Goal: Entertainment & Leisure: Consume media (video, audio)

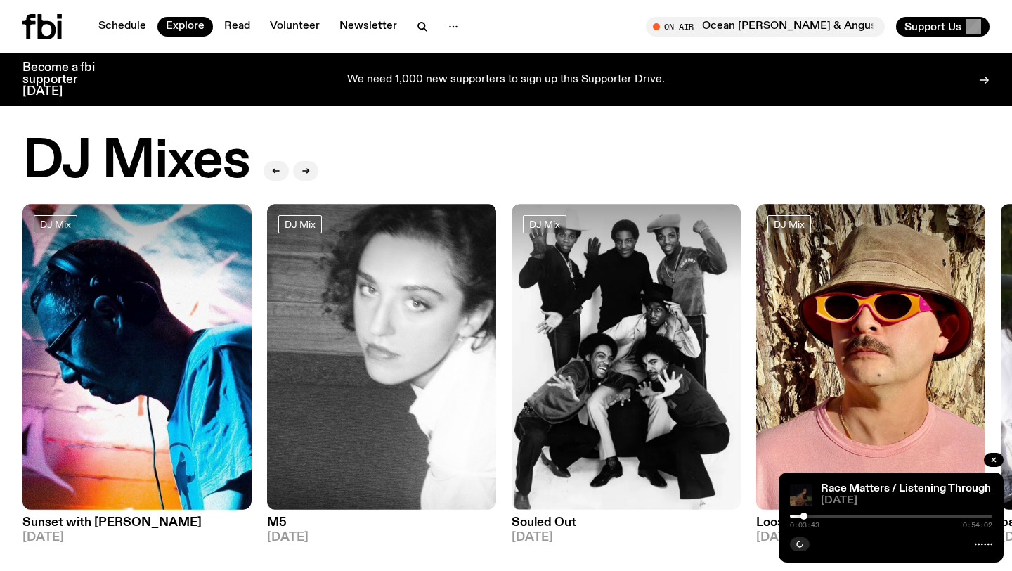
click at [126, 37] on div "Schedule Explore Read Volunteer Newsletter" at bounding box center [261, 26] width 478 height 25
click at [124, 26] on link "Schedule" at bounding box center [122, 27] width 65 height 20
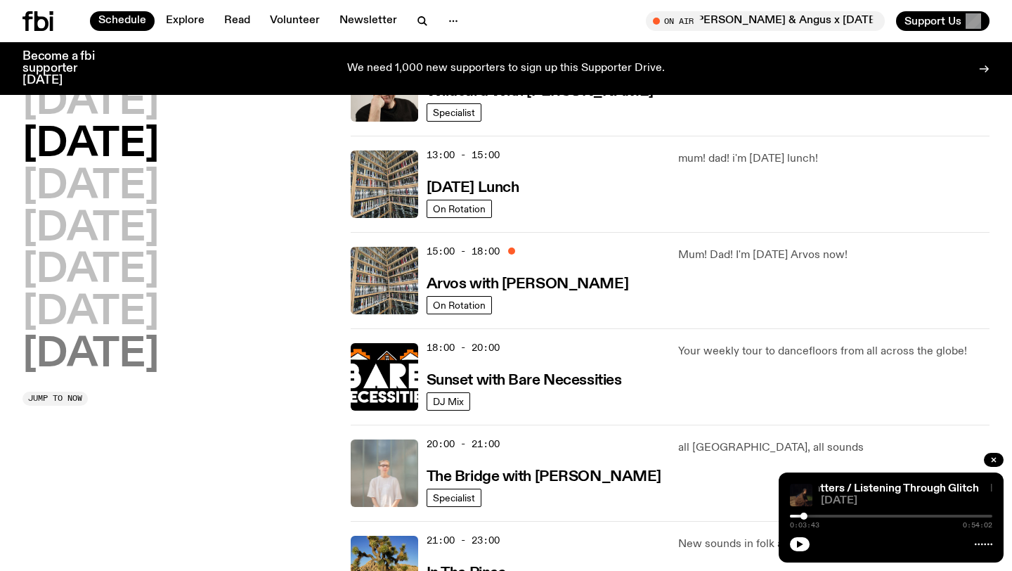
click at [134, 336] on h2 "[DATE]" at bounding box center [90, 354] width 136 height 39
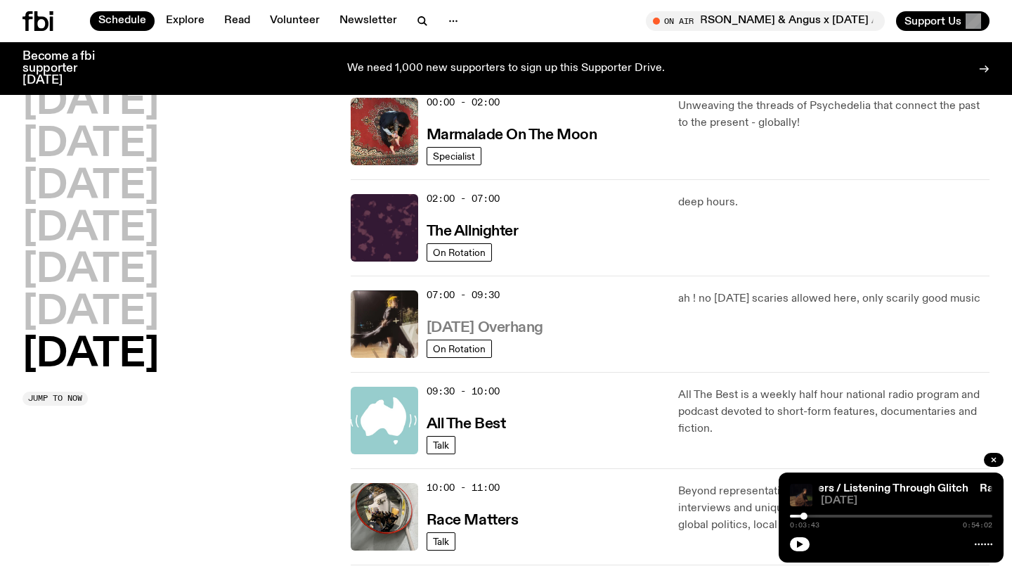
scroll to position [175, 0]
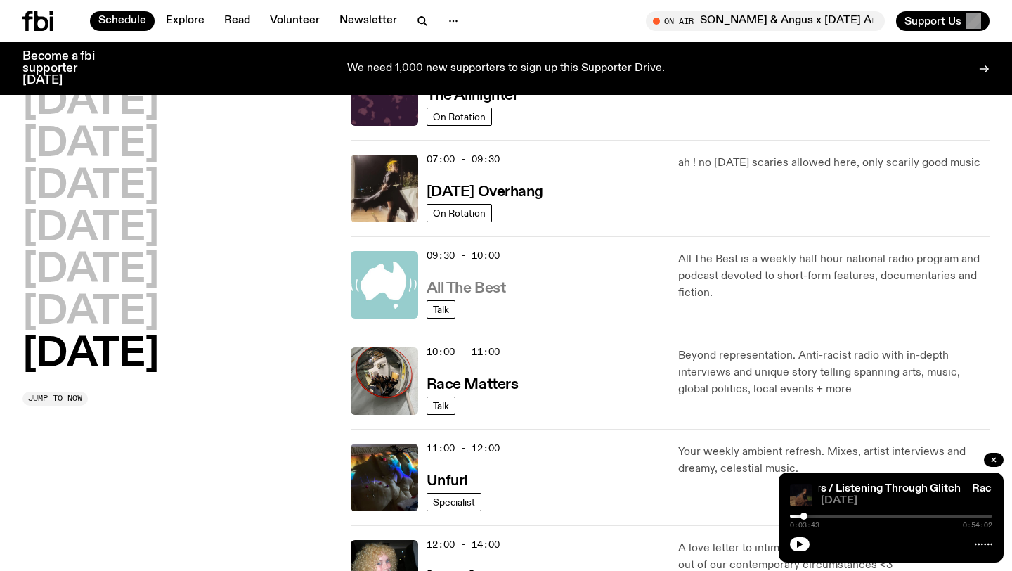
click at [476, 284] on h3 "All The Best" at bounding box center [466, 288] width 79 height 15
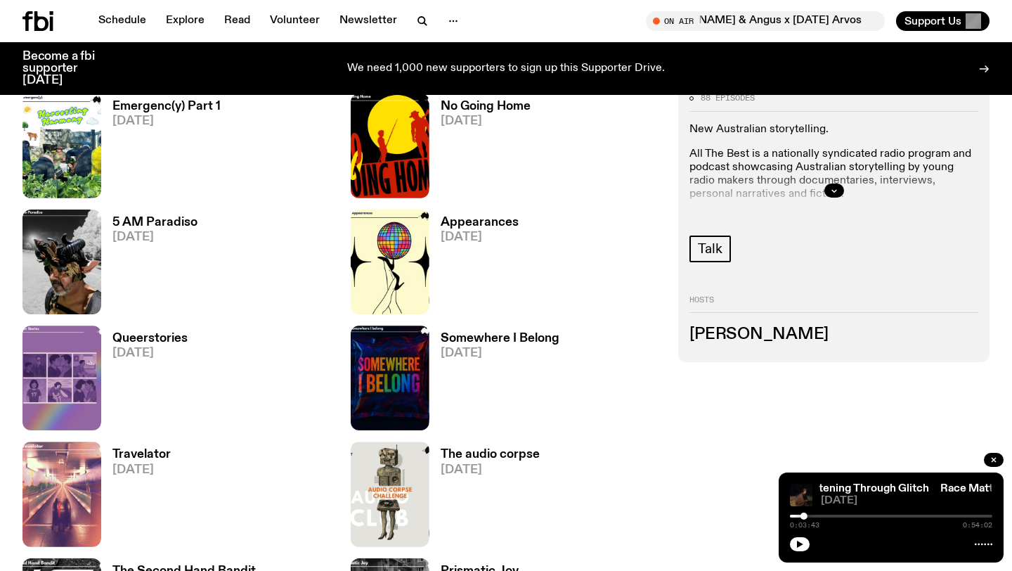
scroll to position [1184, 0]
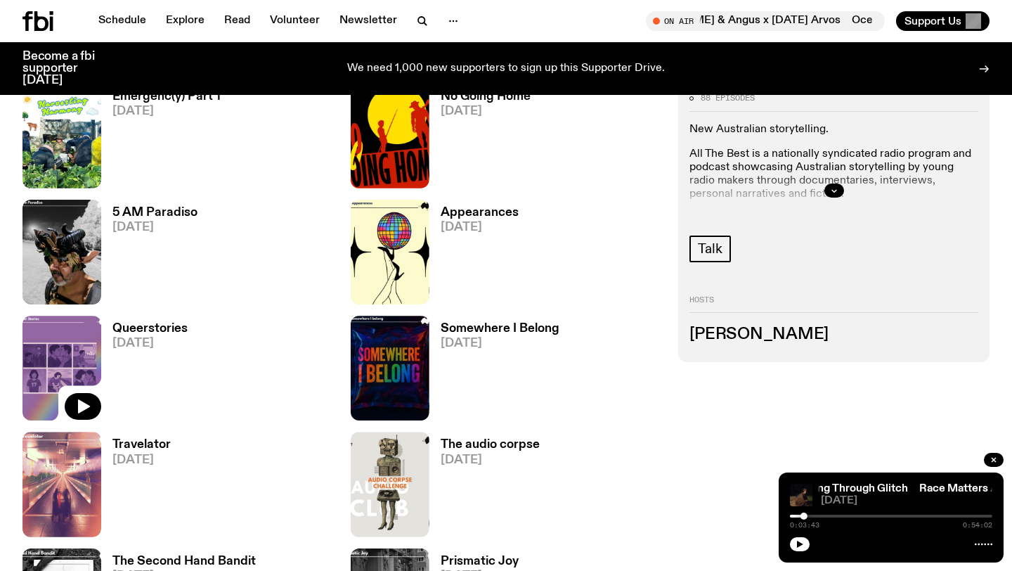
click at [69, 369] on img at bounding box center [61, 368] width 79 height 105
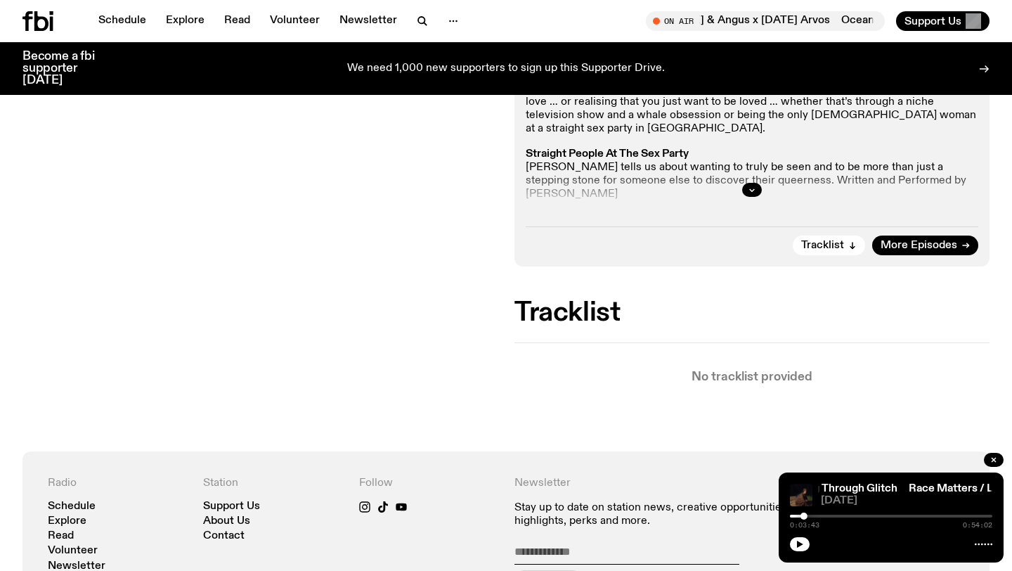
scroll to position [330, 0]
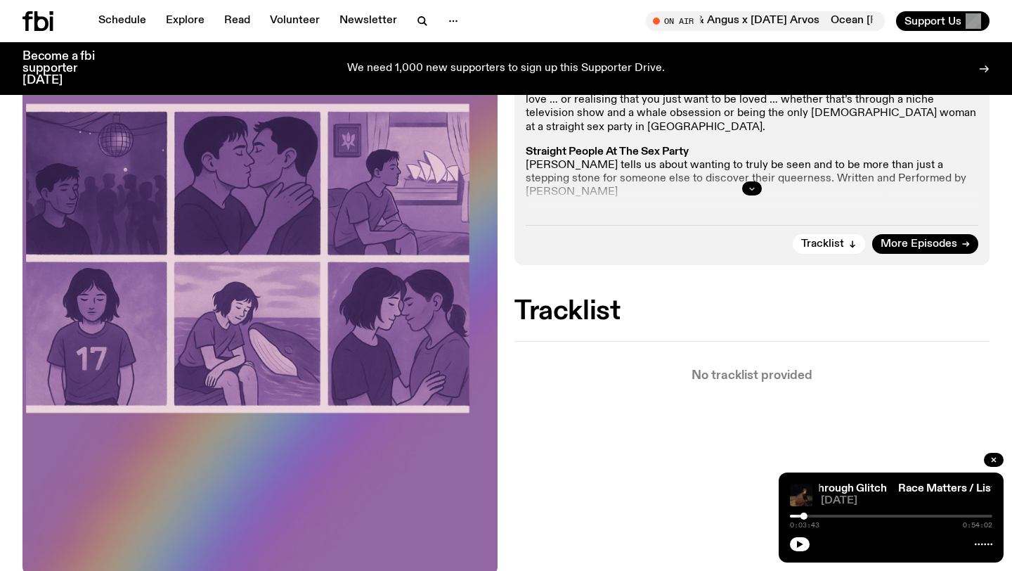
click at [751, 187] on icon "button" at bounding box center [752, 188] width 8 height 8
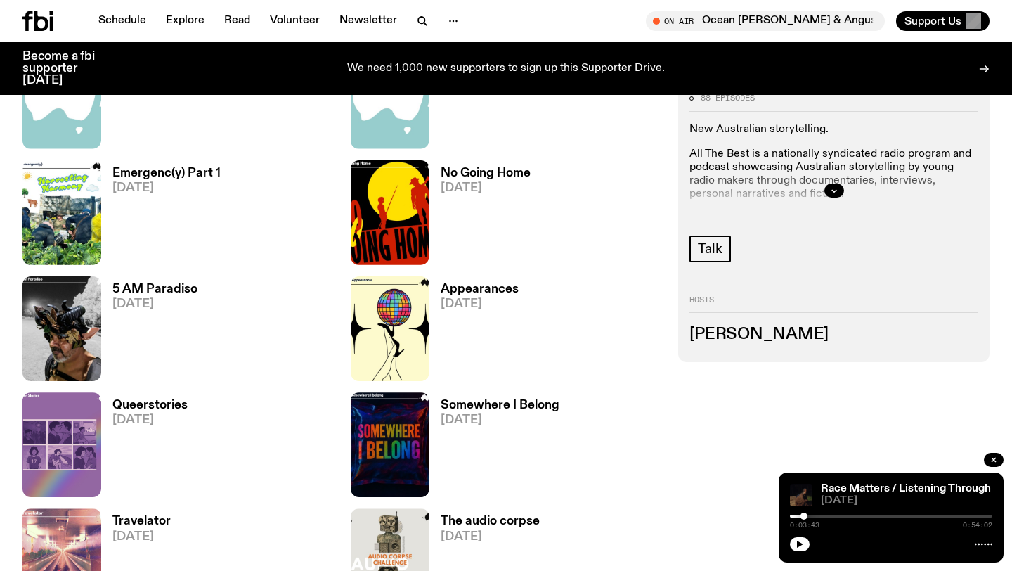
scroll to position [1140, 0]
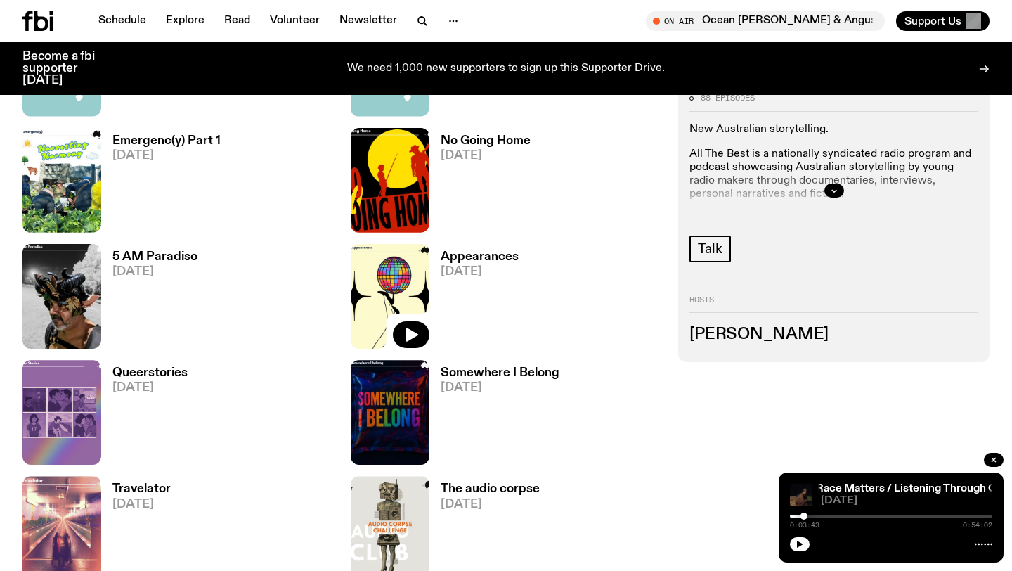
click at [380, 283] on img at bounding box center [390, 296] width 79 height 105
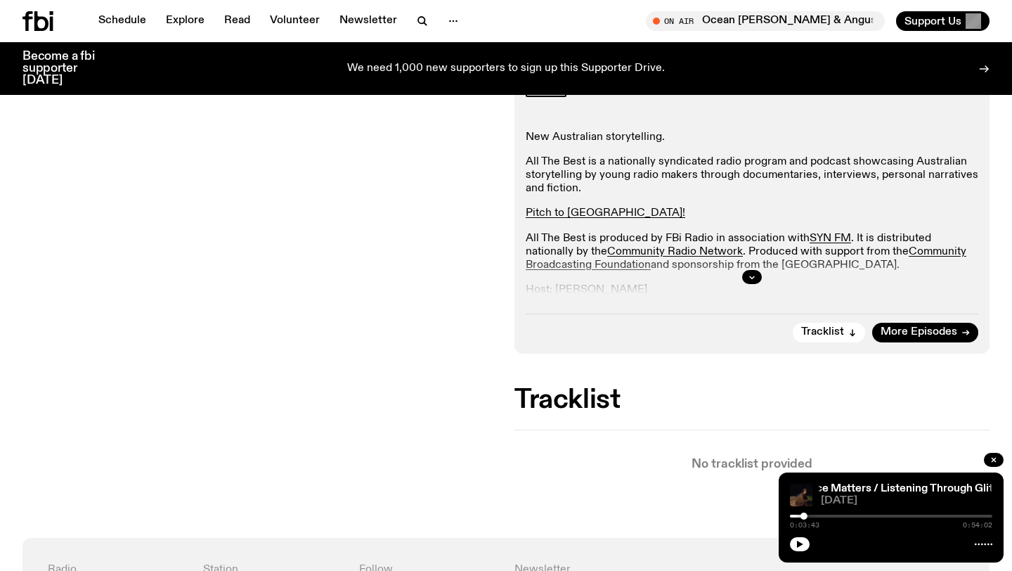
scroll to position [240, 0]
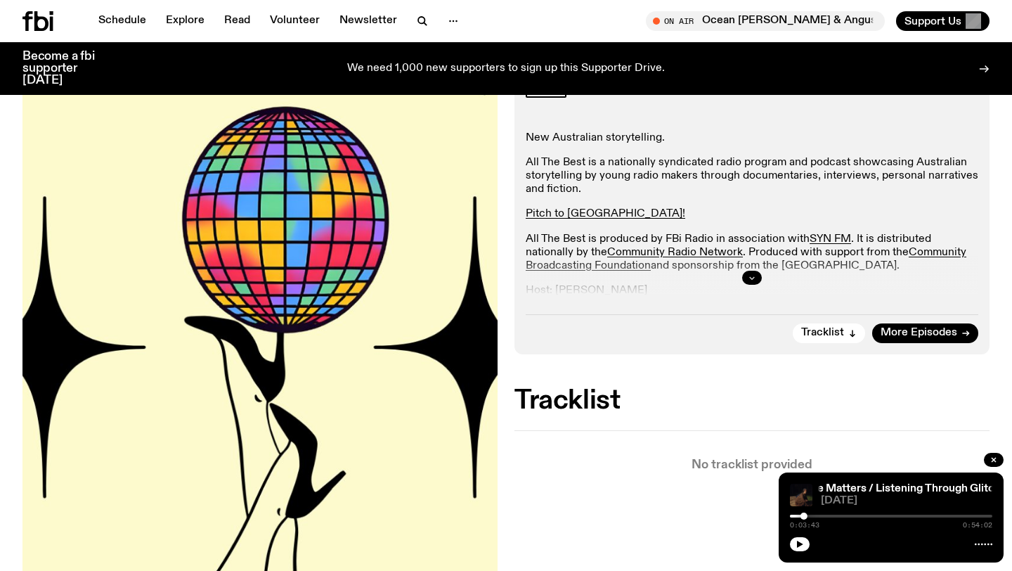
click at [747, 276] on button "button" at bounding box center [752, 278] width 20 height 14
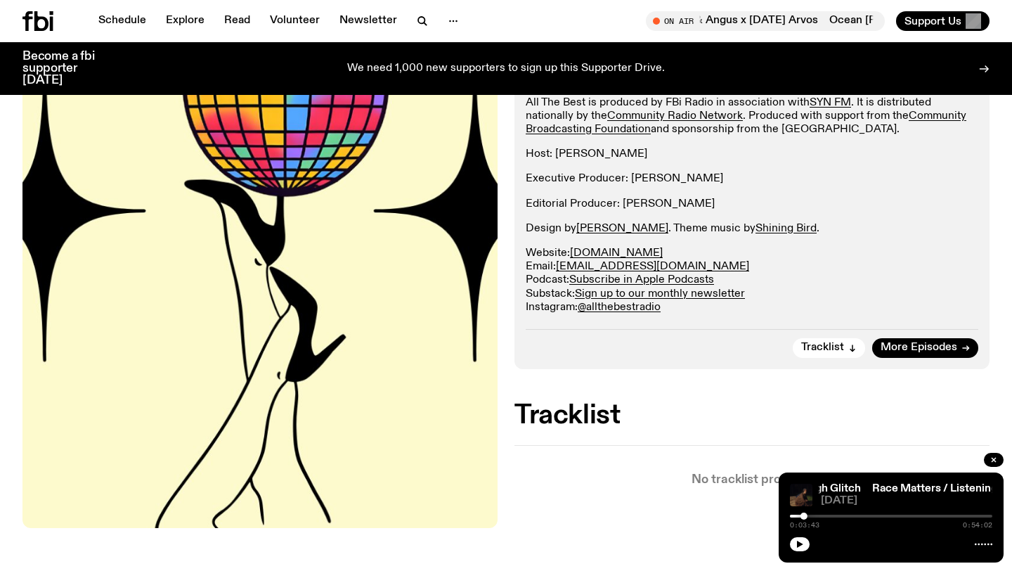
scroll to position [379, 0]
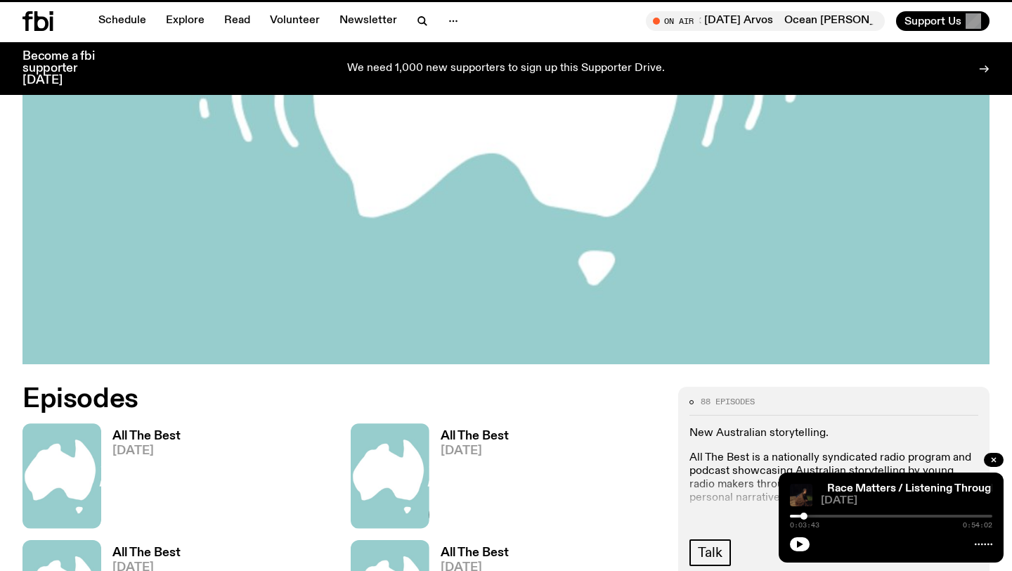
scroll to position [1140, 0]
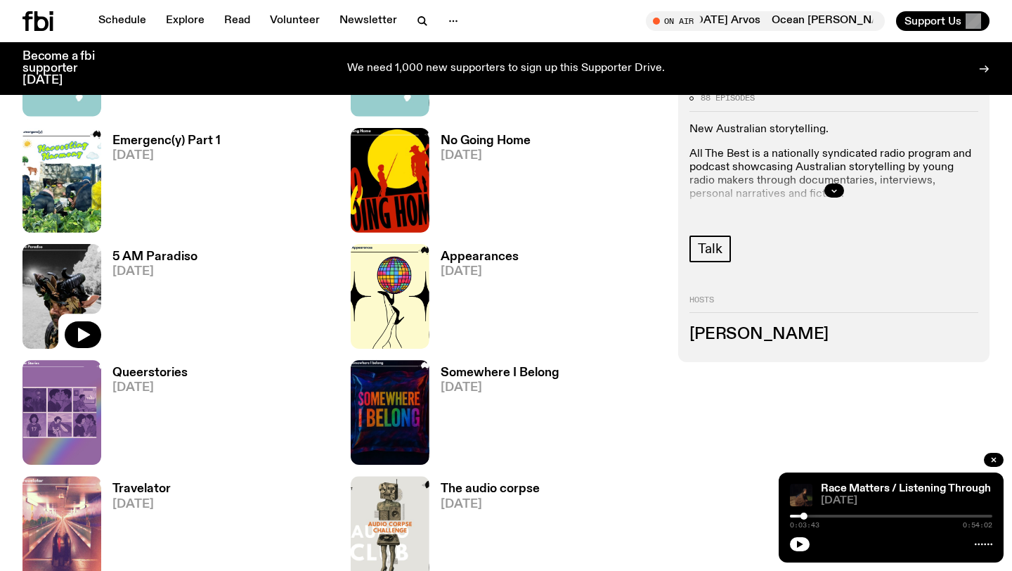
click at [58, 270] on img at bounding box center [61, 296] width 79 height 105
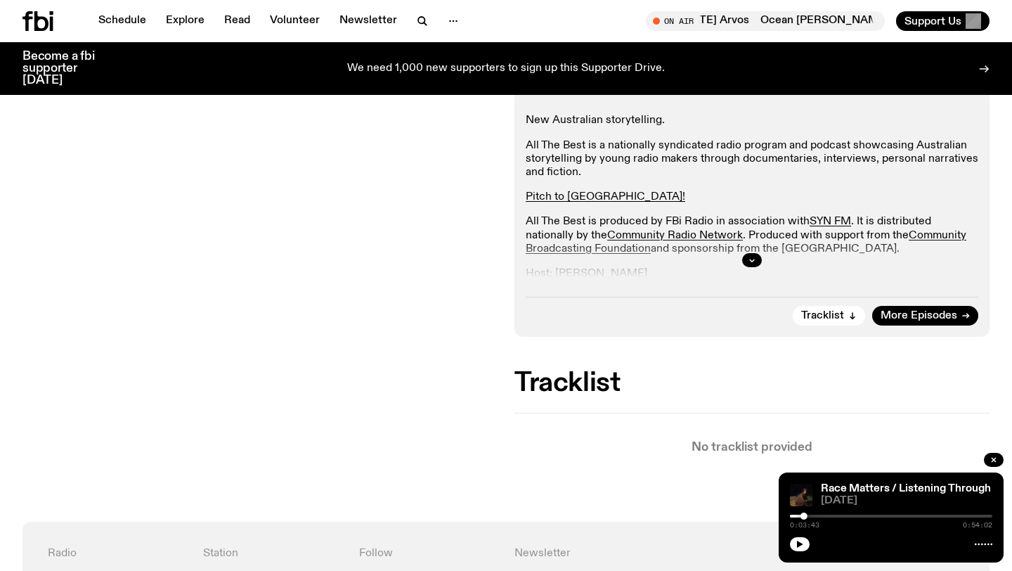
scroll to position [262, 0]
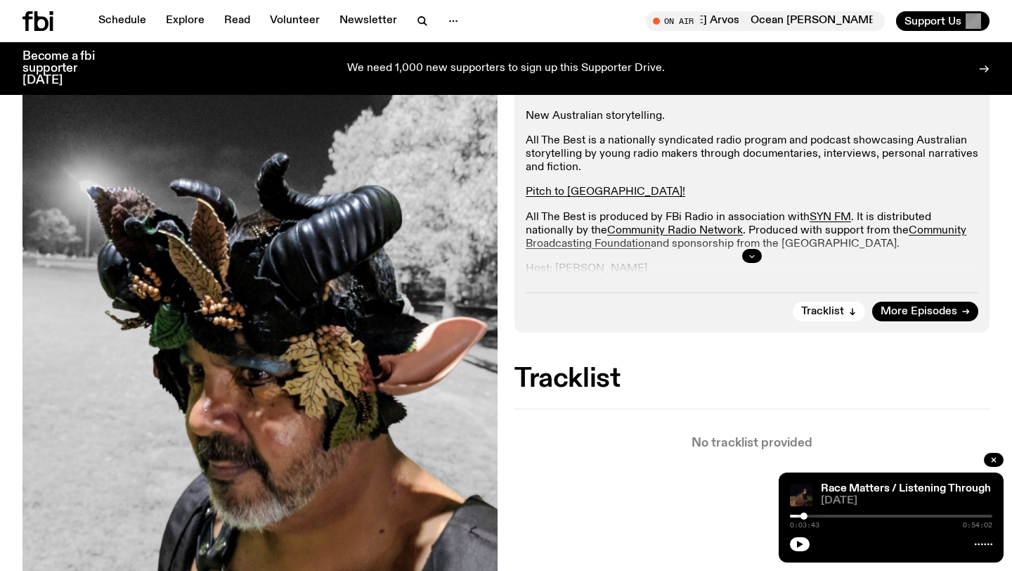
click at [756, 254] on button "button" at bounding box center [752, 256] width 20 height 14
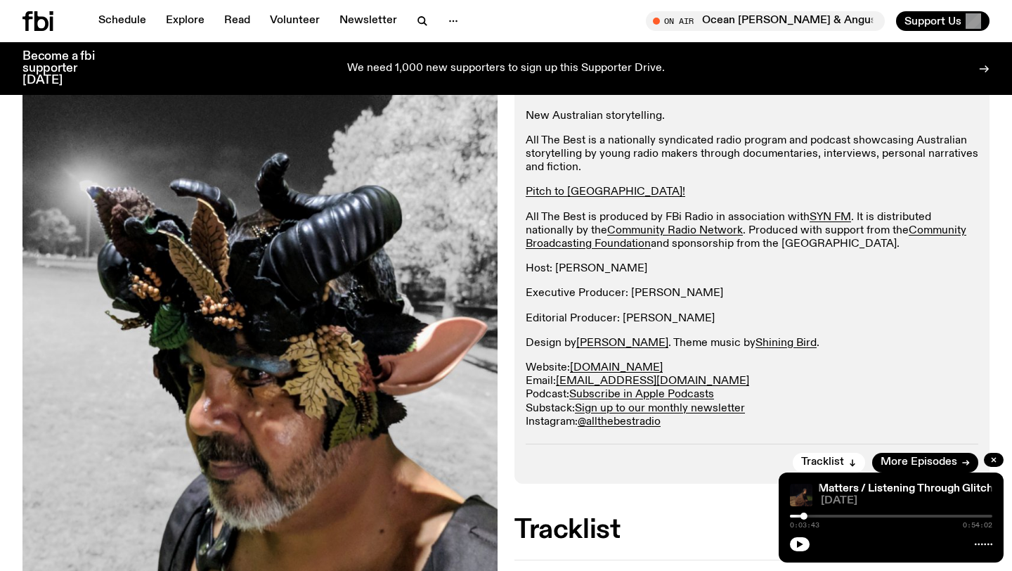
scroll to position [277, 0]
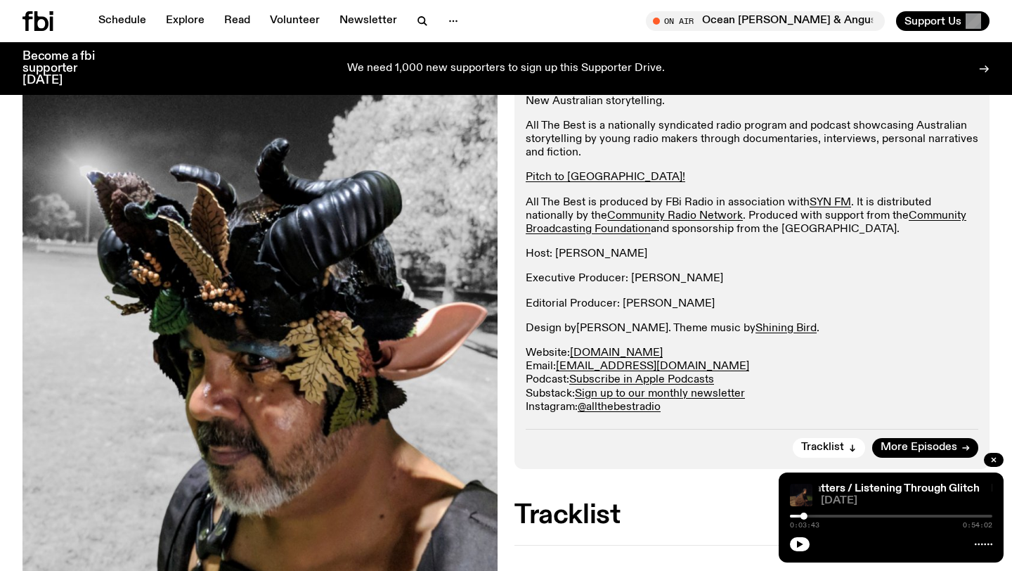
click at [590, 332] on link "[PERSON_NAME]" at bounding box center [622, 328] width 92 height 11
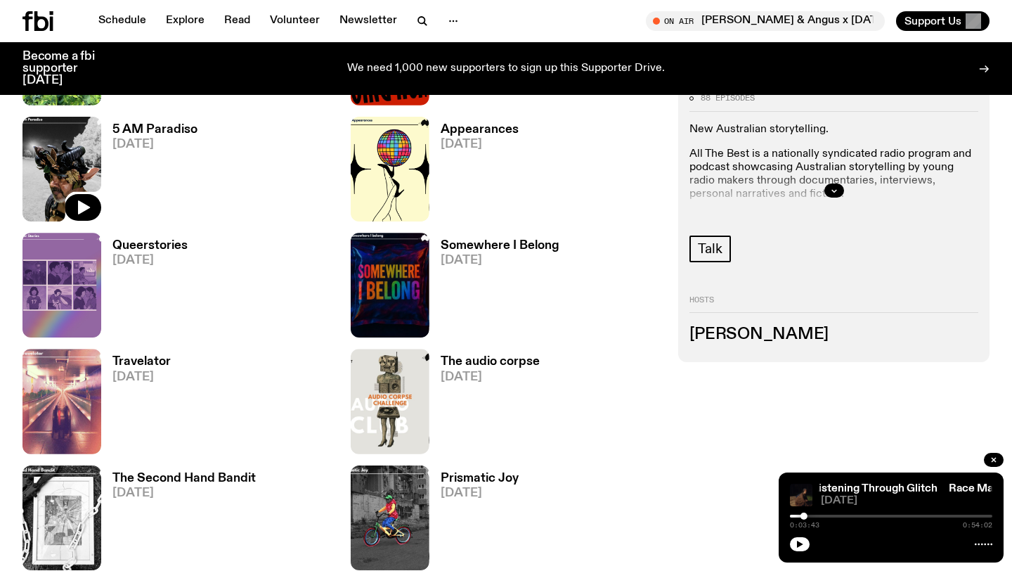
scroll to position [1282, 0]
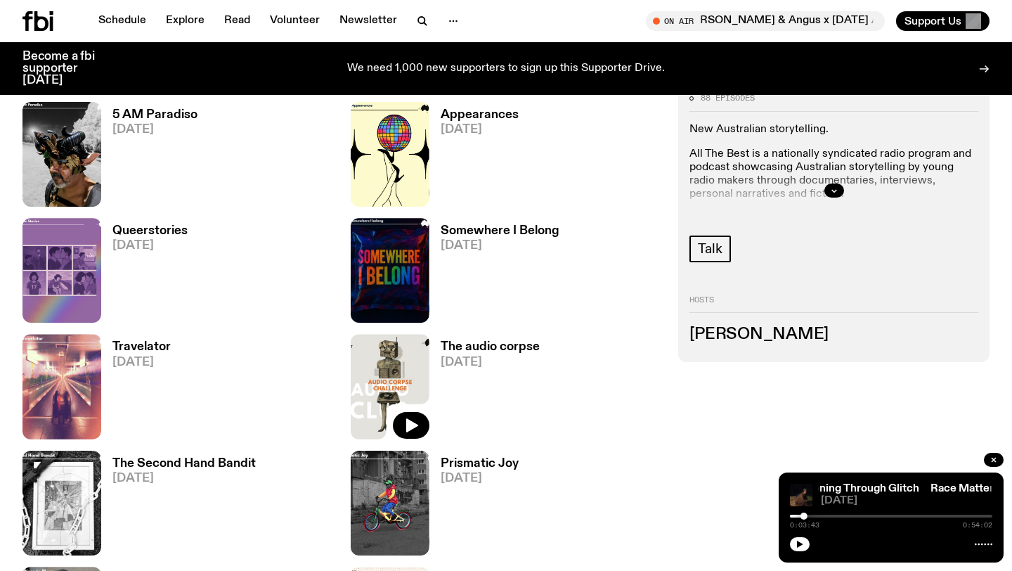
click at [391, 360] on img at bounding box center [390, 386] width 79 height 105
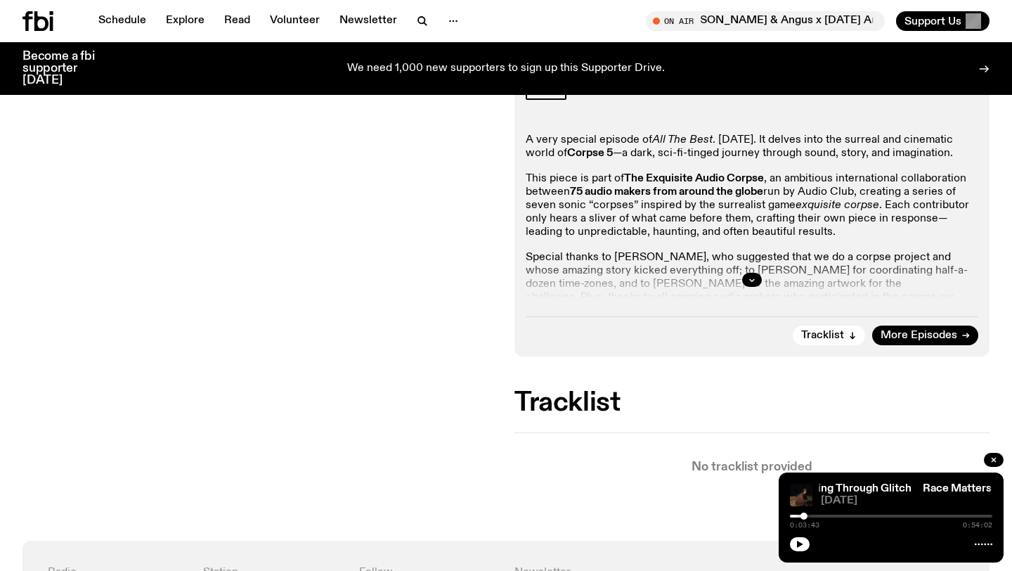
scroll to position [387, 0]
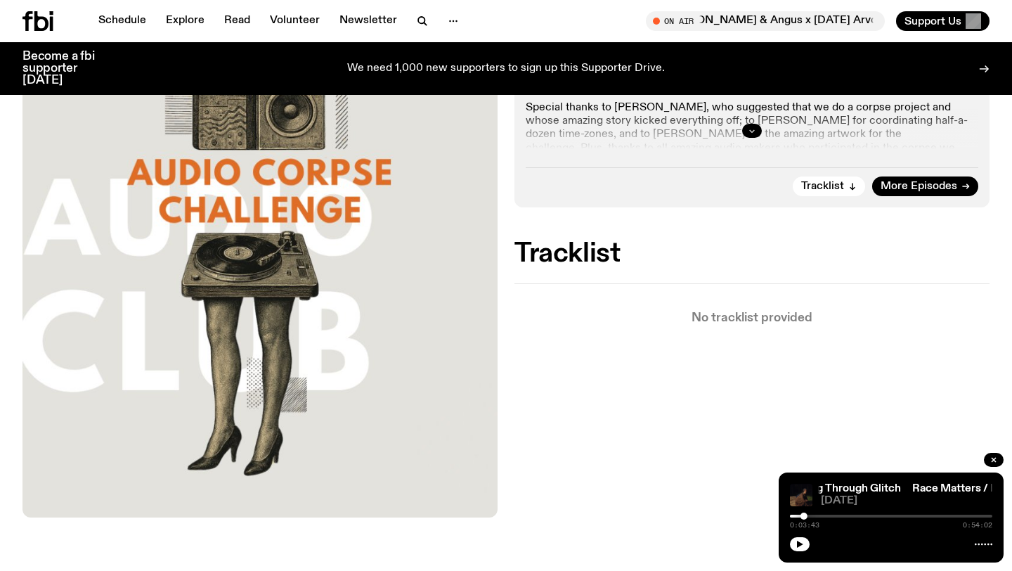
click at [757, 129] on button "button" at bounding box center [752, 131] width 20 height 14
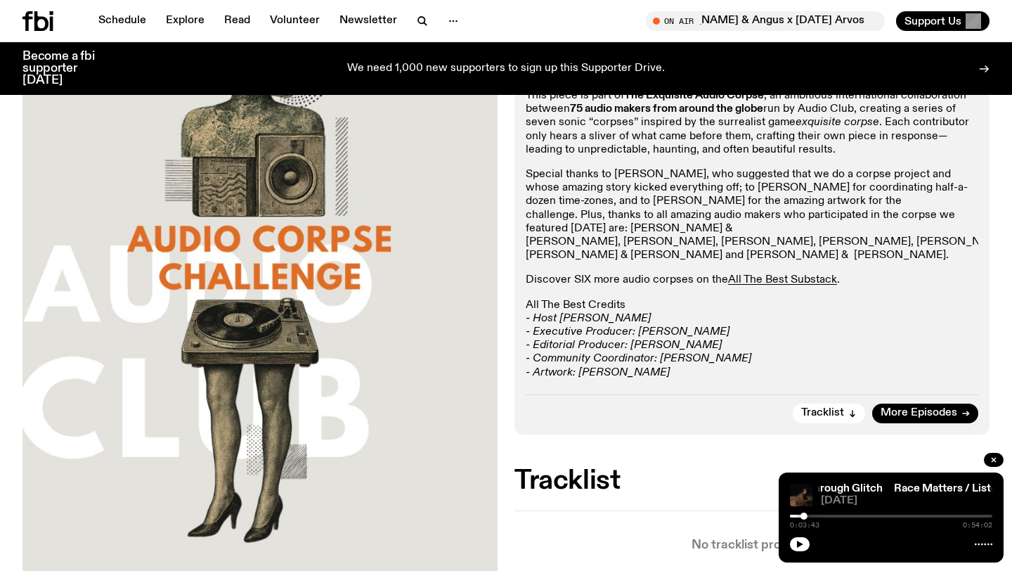
scroll to position [318, 0]
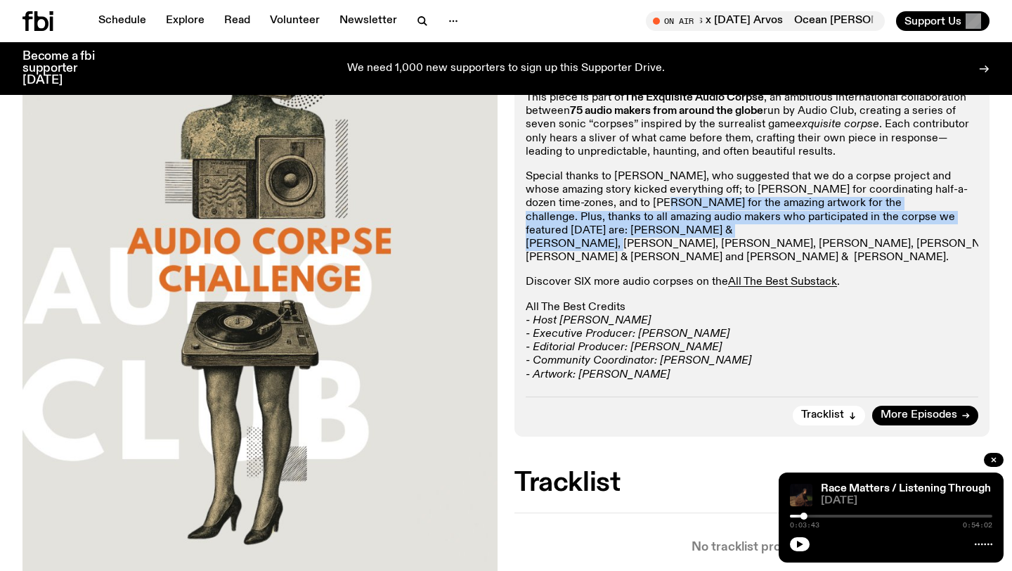
drag, startPoint x: 616, startPoint y: 206, endPoint x: 629, endPoint y: 227, distance: 25.0
click at [623, 226] on p "Special thanks to [PERSON_NAME], who suggested that we do a corpse project and …" at bounding box center [752, 217] width 453 height 94
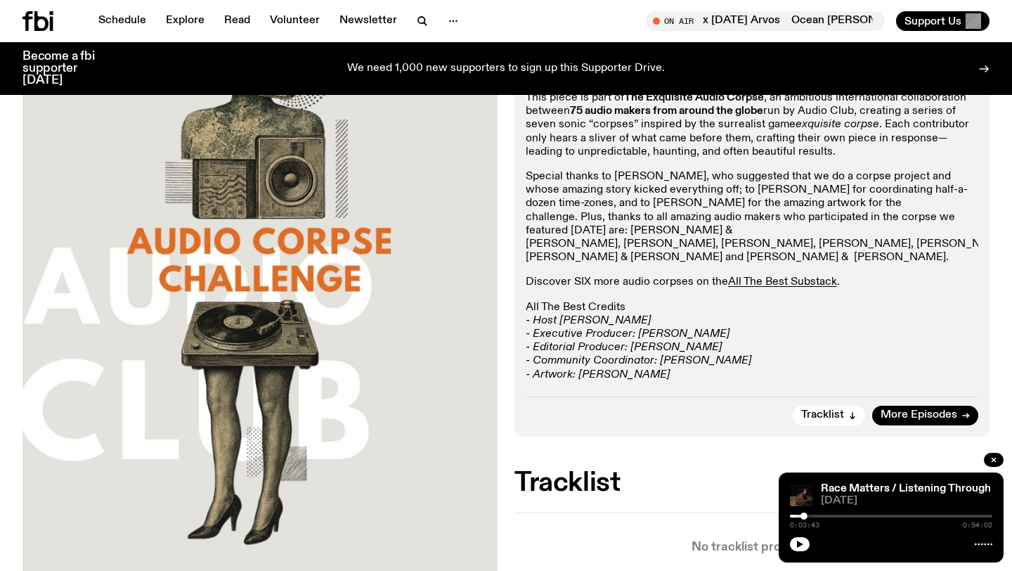
click at [629, 227] on p "Special thanks to [PERSON_NAME], who suggested that we do a corpse project and …" at bounding box center [752, 217] width 453 height 94
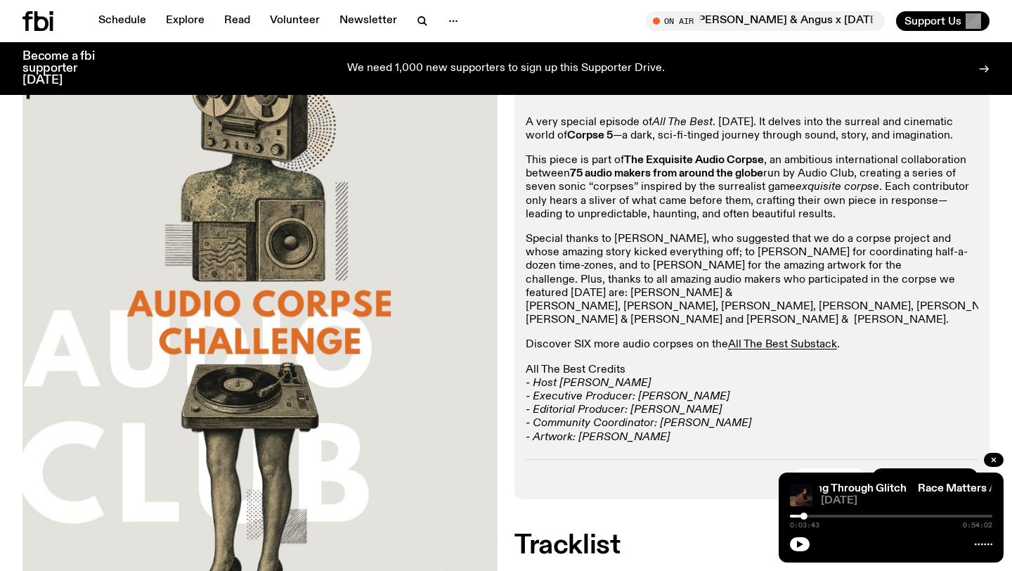
scroll to position [256, 0]
click at [766, 338] on link "All The Best Substack" at bounding box center [782, 343] width 109 height 11
